Goal: Task Accomplishment & Management: Complete application form

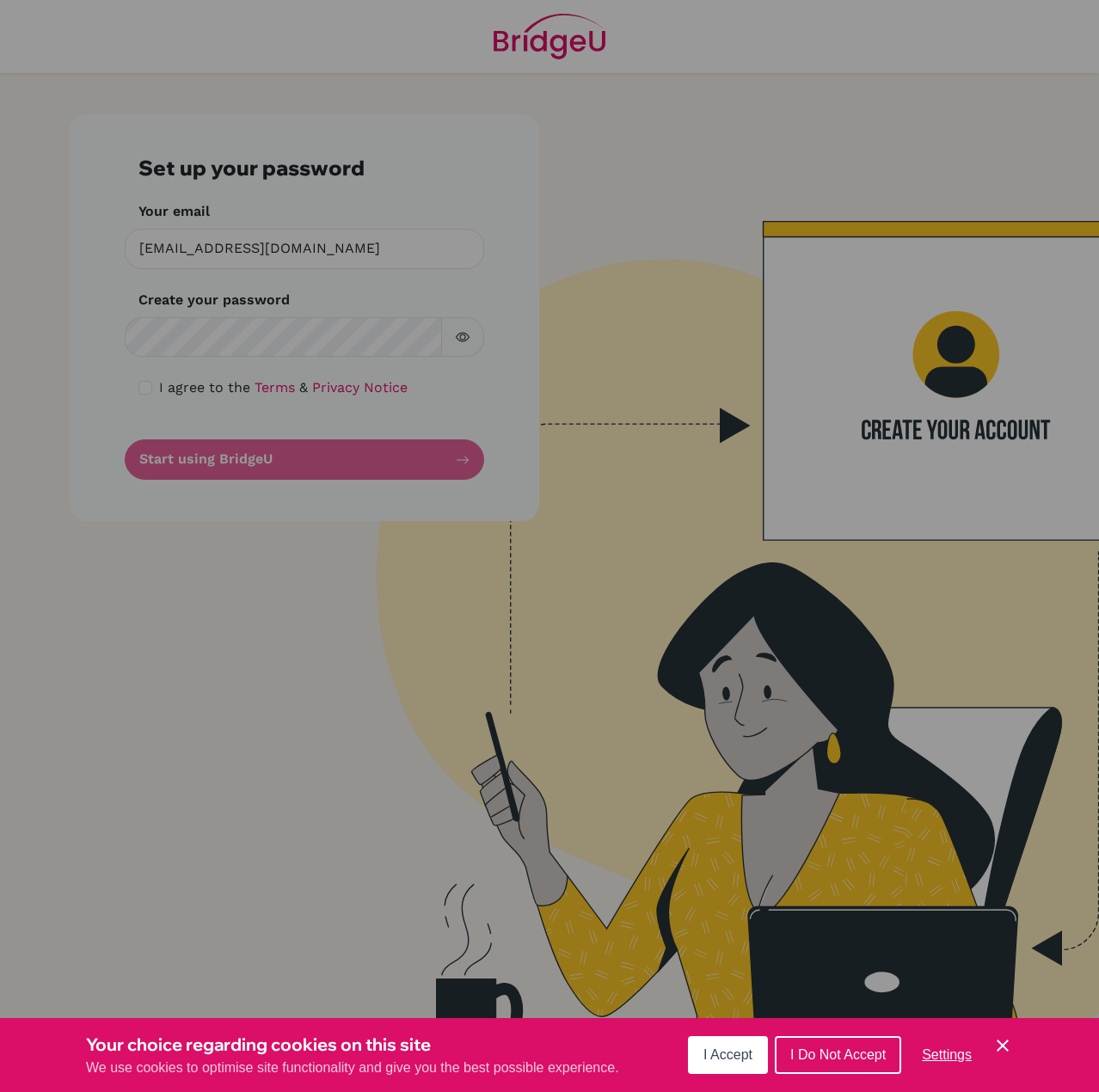
click at [895, 1065] on button "I Do Not Accept" at bounding box center [838, 1054] width 127 height 38
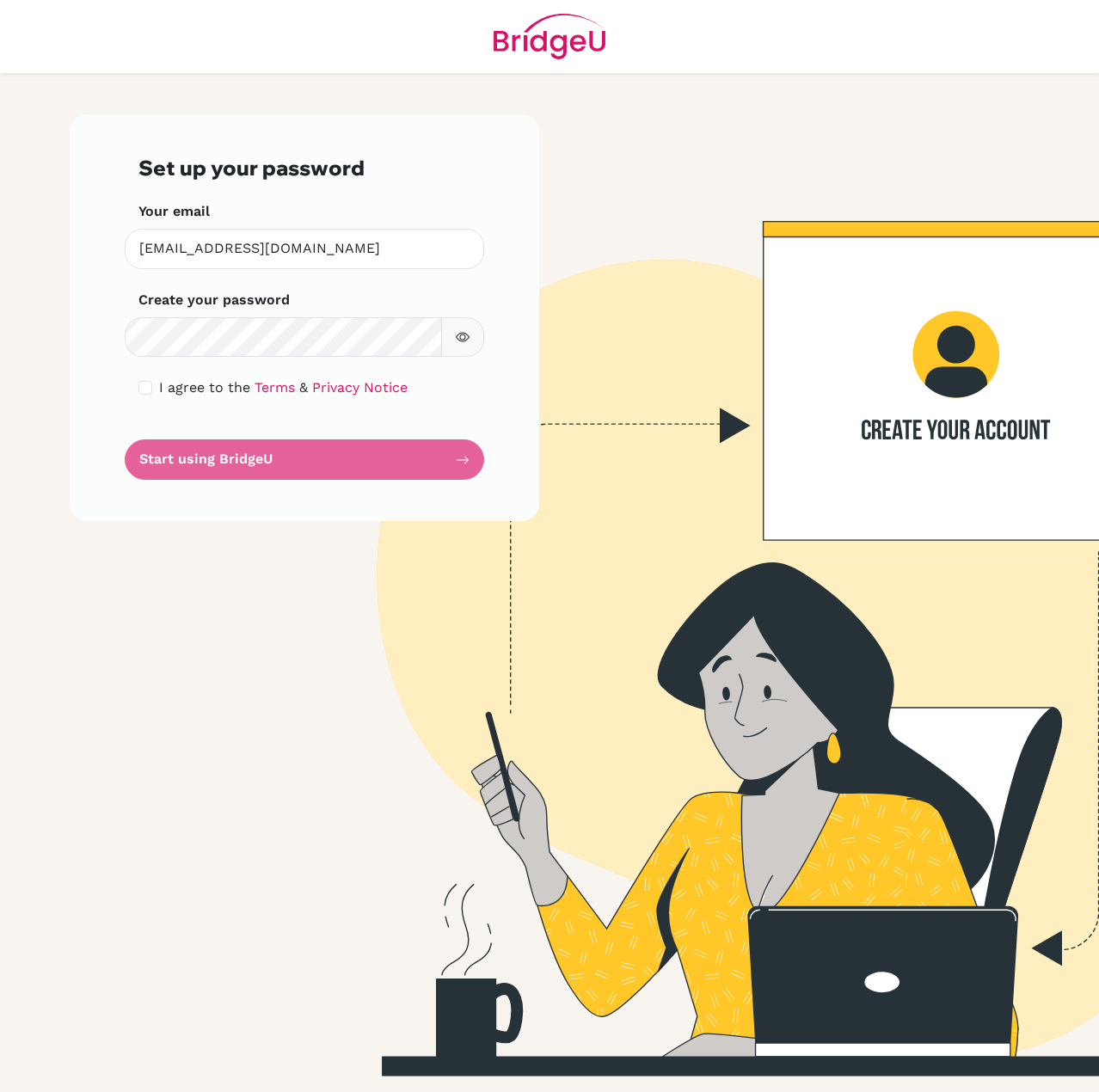
click at [533, 40] on img at bounding box center [549, 37] width 112 height 73
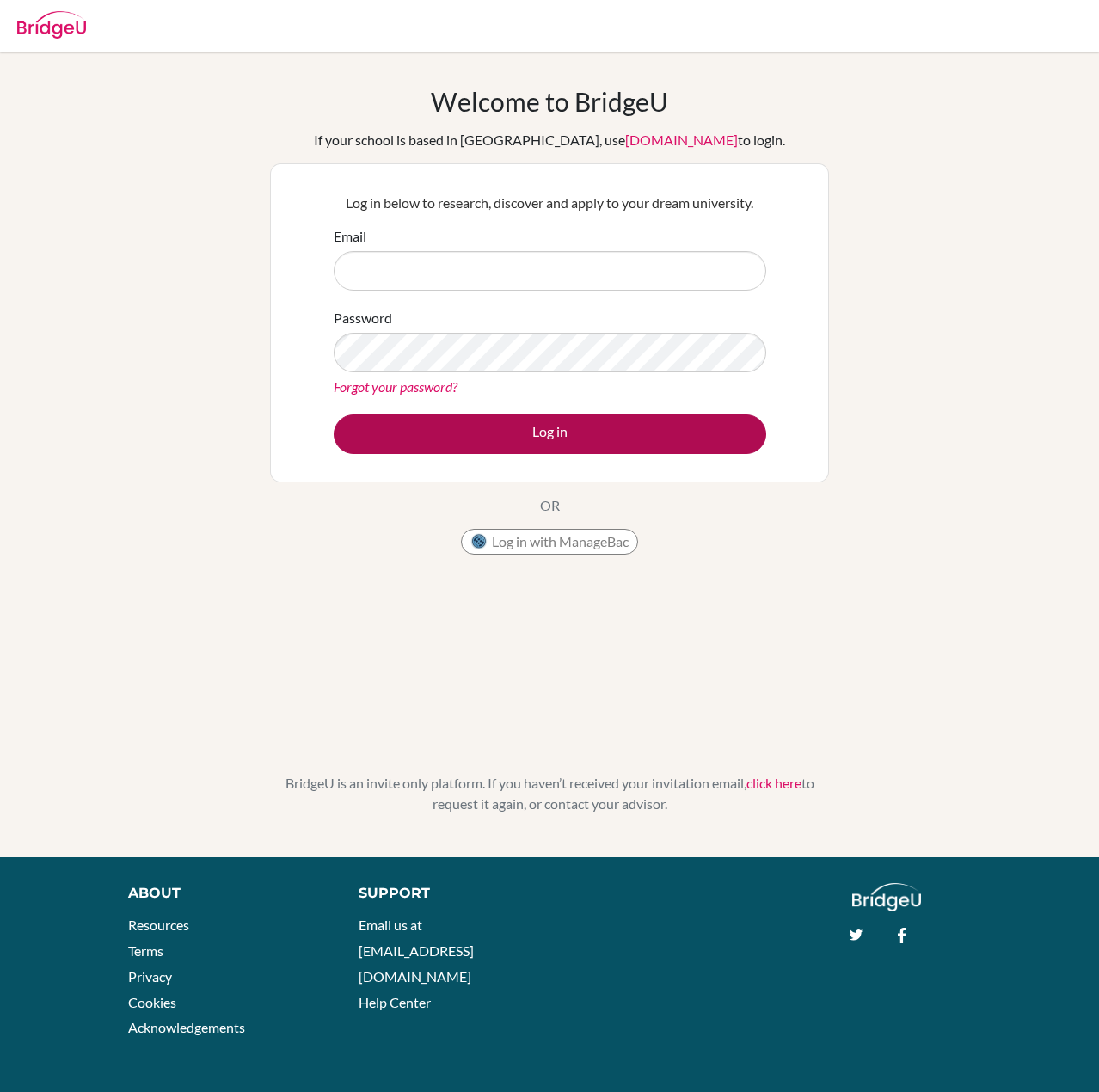
type input "csimpson@acst.net"
click at [505, 434] on button "Log in" at bounding box center [549, 433] width 432 height 39
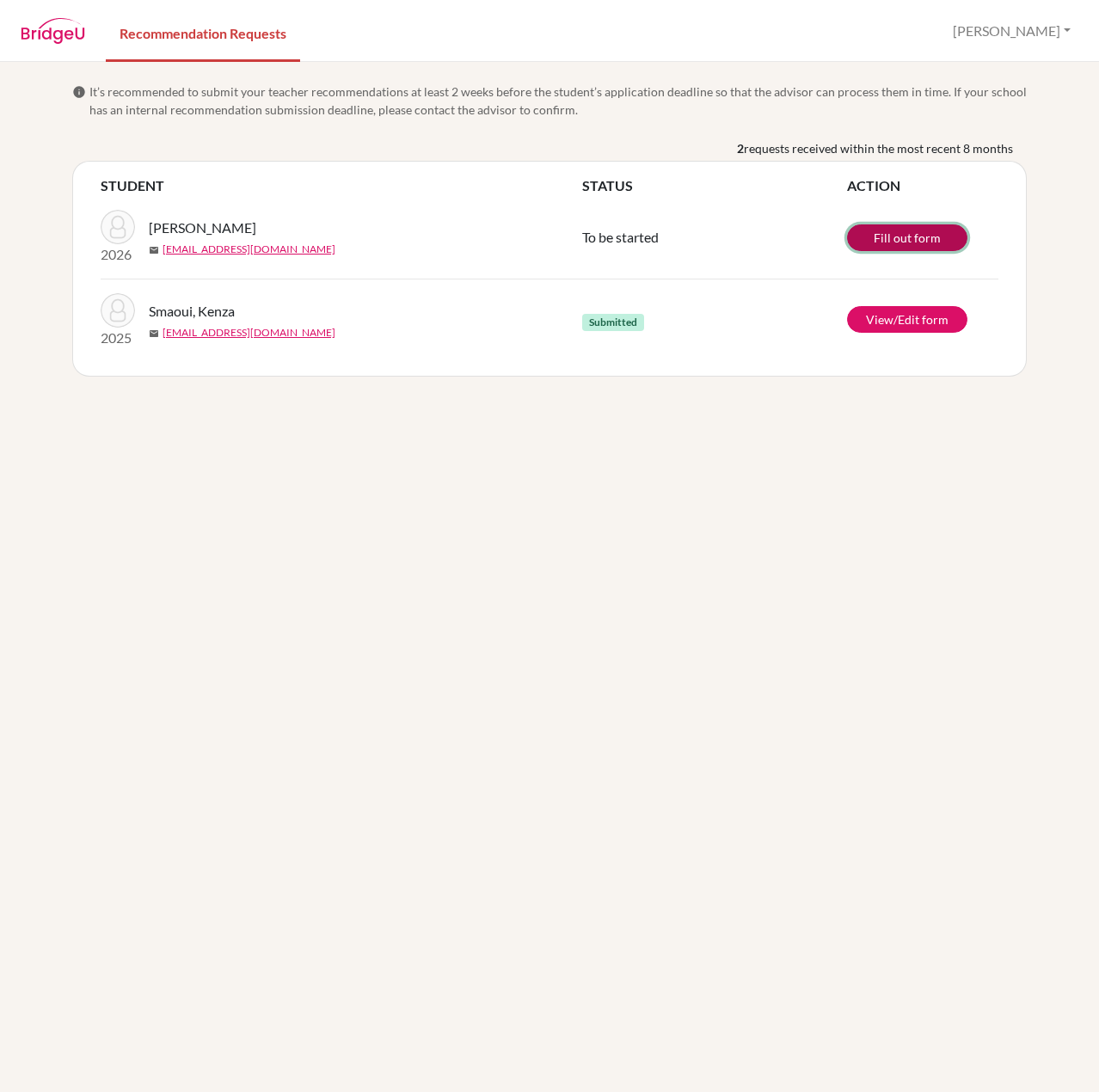
click at [869, 236] on link "Fill out form" at bounding box center [906, 237] width 120 height 27
